Goal: Information Seeking & Learning: Learn about a topic

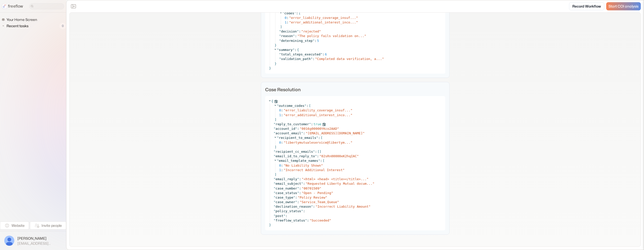
scroll to position [1958, 0]
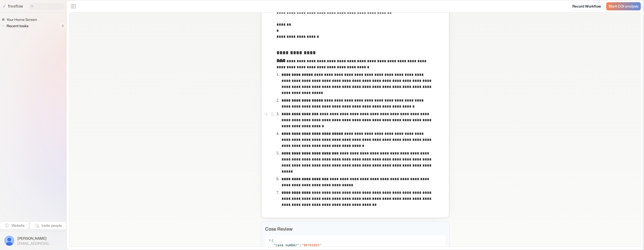
scroll to position [268, 0]
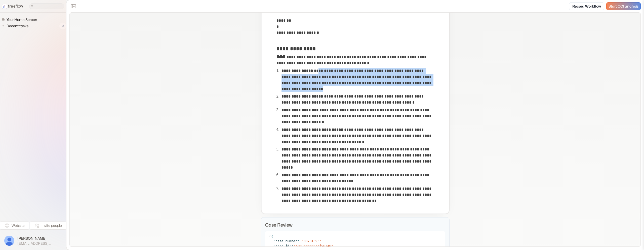
drag, startPoint x: 321, startPoint y: 88, endPoint x: 291, endPoint y: 75, distance: 33.5
click at [316, 72] on p "**********" at bounding box center [357, 80] width 152 height 24
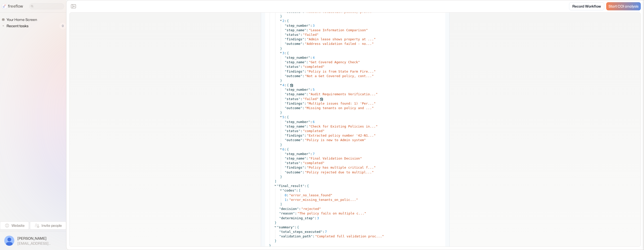
scroll to position [1970, 0]
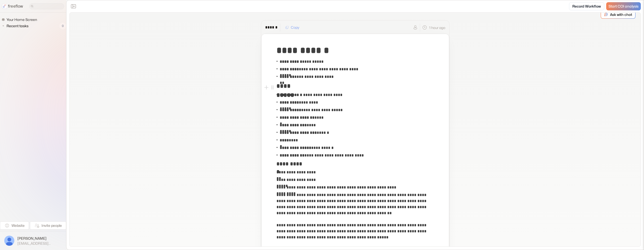
scroll to position [5, 0]
drag, startPoint x: 303, startPoint y: 70, endPoint x: 321, endPoint y: 70, distance: 17.9
click at [321, 70] on p "**********" at bounding box center [323, 69] width 86 height 6
copy p "**********"
drag, startPoint x: 339, startPoint y: 69, endPoint x: 294, endPoint y: 71, distance: 44.3
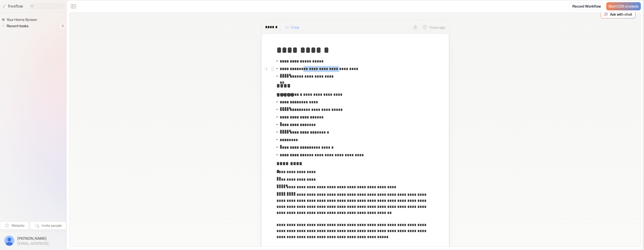
click at [302, 70] on p "**********" at bounding box center [323, 69] width 86 height 6
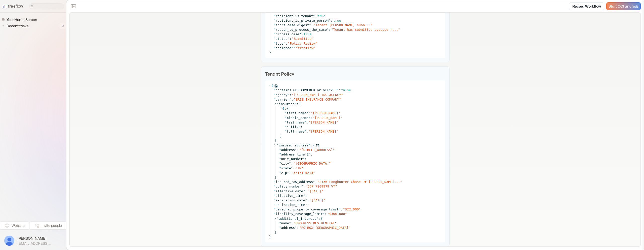
scroll to position [795, 0]
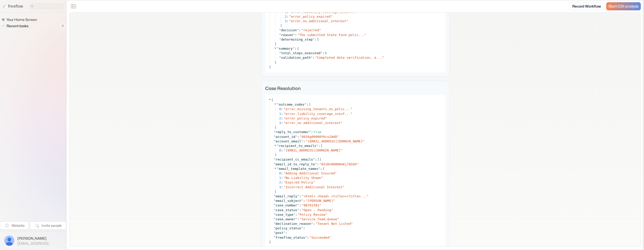
scroll to position [1962, 0]
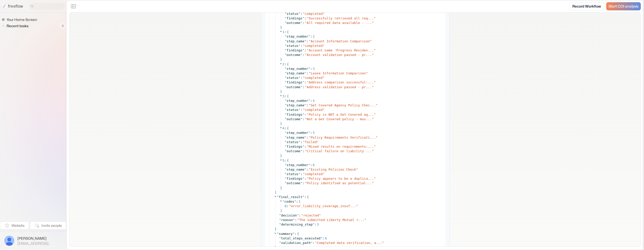
scroll to position [2400, 0]
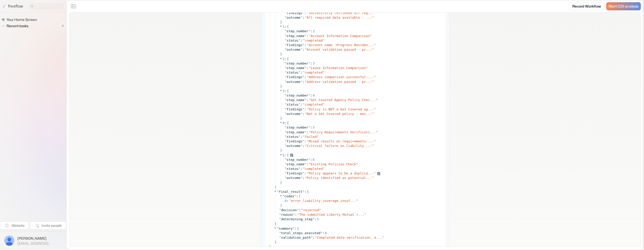
click at [370, 172] on span "Policy appears to be a duplica..." at bounding box center [341, 173] width 65 height 4
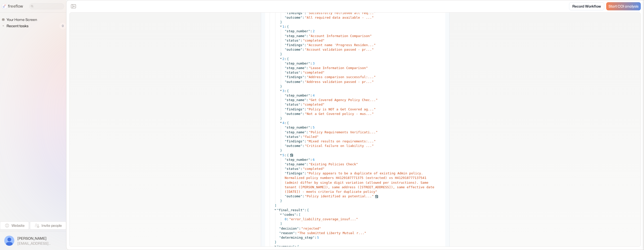
click at [364, 195] on span "Policy identified as potential..." at bounding box center [339, 196] width 65 height 4
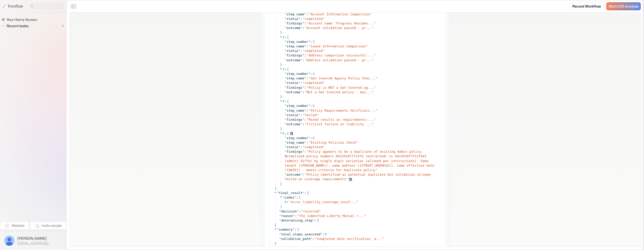
scroll to position [2429, 0]
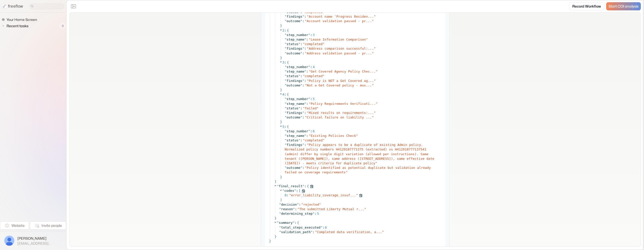
click at [341, 195] on span "error_liability_coverage_insuf..." at bounding box center [323, 195] width 65 height 4
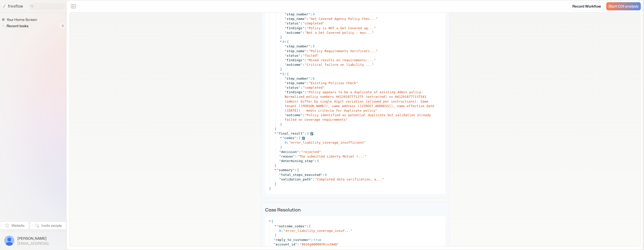
scroll to position [2481, 0]
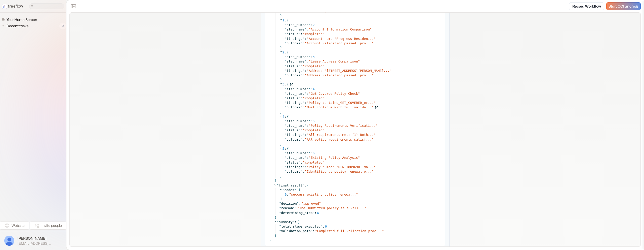
scroll to position [2389, 0]
click at [371, 163] on span "Policy number 'REN 1809690' ma..." at bounding box center [341, 165] width 65 height 4
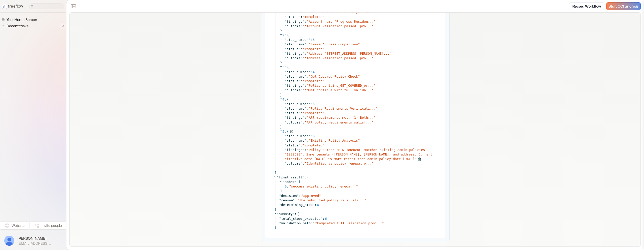
scroll to position [2406, 0]
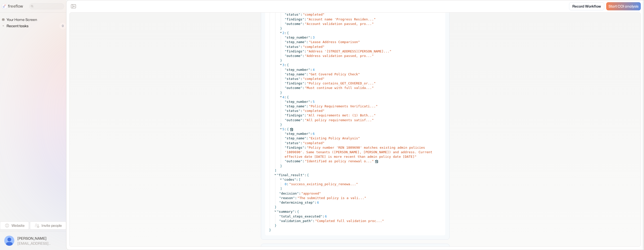
click at [350, 161] on span "Identified as policy renewal o..." at bounding box center [339, 161] width 65 height 4
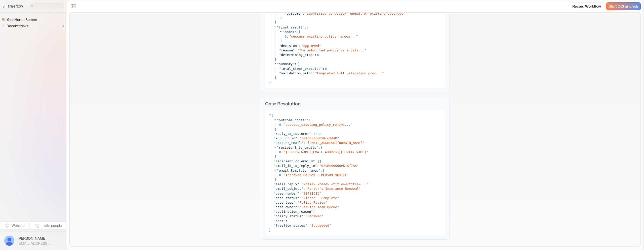
scroll to position [2559, 0]
